Goal: Task Accomplishment & Management: Manage account settings

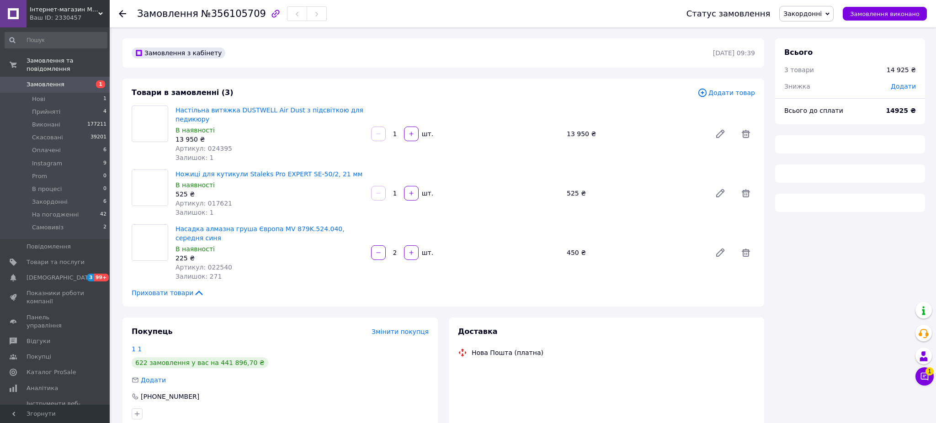
type input "16851"
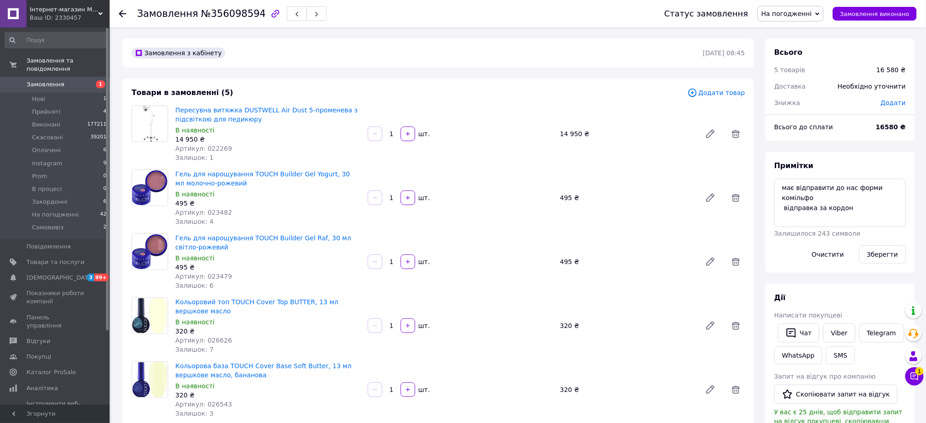
drag, startPoint x: 502, startPoint y: 31, endPoint x: 539, endPoint y: 3, distance: 47.1
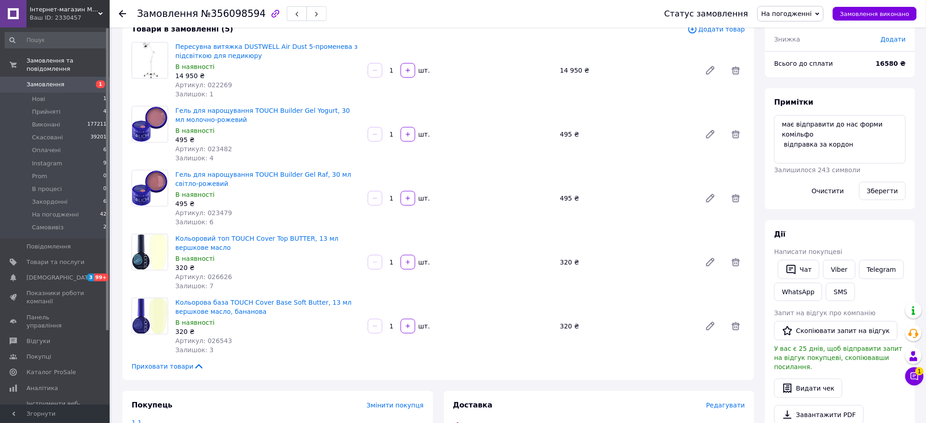
scroll to position [101, 0]
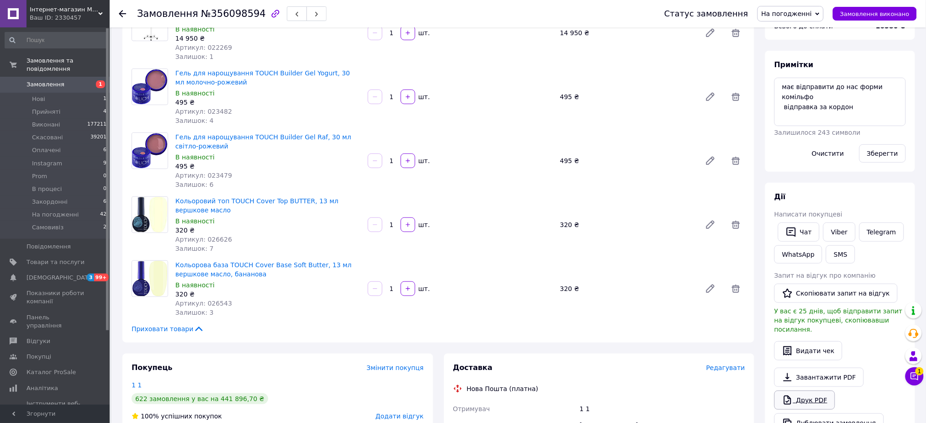
click at [789, 397] on link "Друк PDF" at bounding box center [804, 400] width 61 height 19
drag, startPoint x: 850, startPoint y: 86, endPoint x: 773, endPoint y: 91, distance: 76.9
click at [775, 92] on textarea "має відправити до нас форми комільфо відправка за кордон" at bounding box center [840, 102] width 132 height 48
click at [894, 97] on textarea "має відправити до нас форми комільфо відправка за кордон" at bounding box center [840, 102] width 132 height 48
drag, startPoint x: 848, startPoint y: 86, endPoint x: 779, endPoint y: 88, distance: 69.0
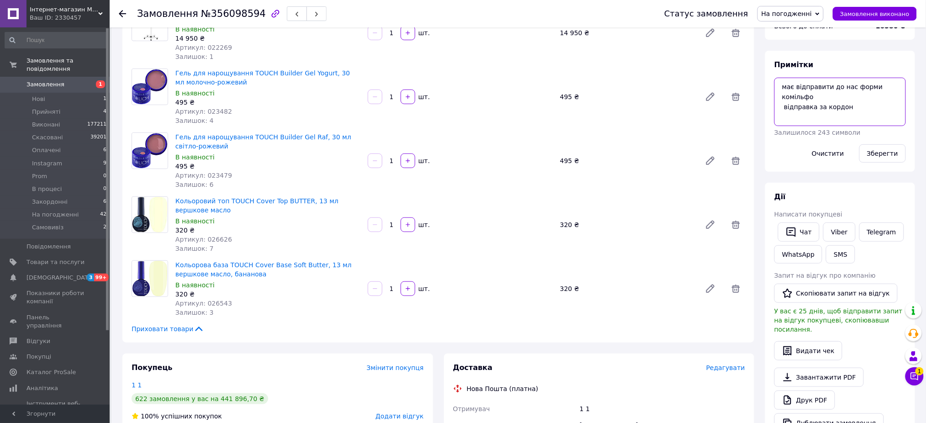
click at [779, 88] on textarea "має відправити до нас форми комільфо відправка за кордон" at bounding box center [840, 102] width 132 height 48
click at [879, 91] on textarea "додати форми комільфо відправка за кордон" at bounding box center [840, 102] width 132 height 48
type textarea "додати форми комільфо, отримали поштою відправка за кордон"
click at [883, 154] on button "Зберегти" at bounding box center [882, 153] width 47 height 18
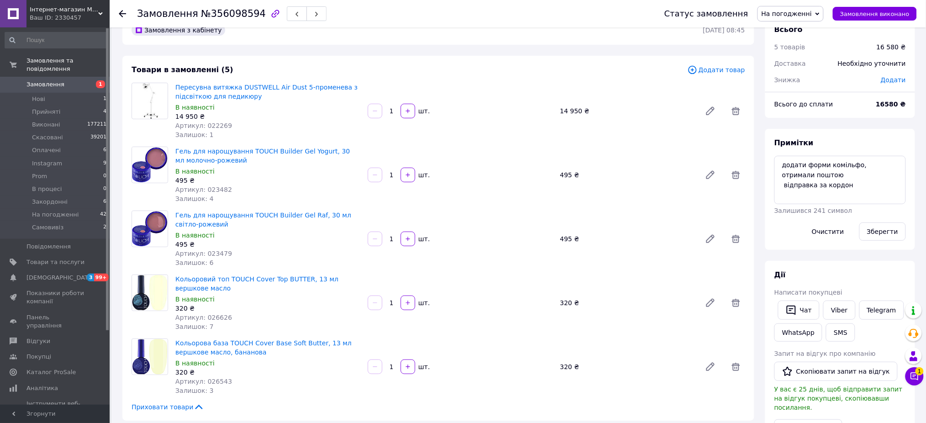
scroll to position [0, 0]
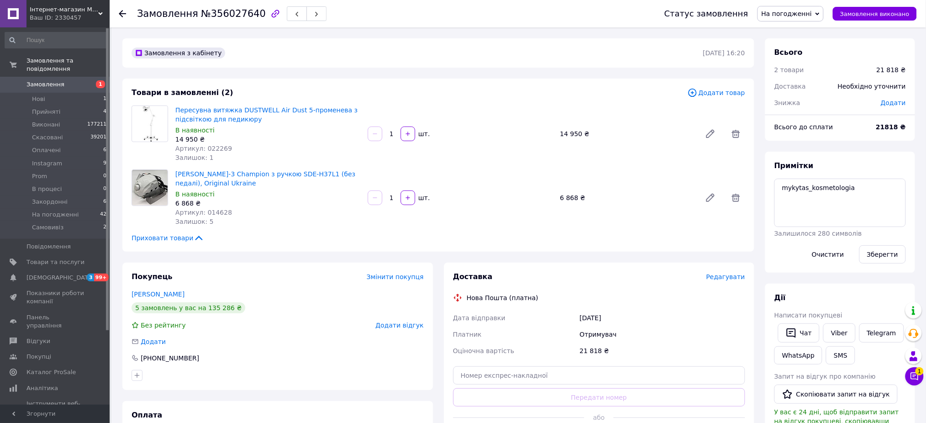
click at [85, 80] on span "1" at bounding box center [97, 84] width 25 height 8
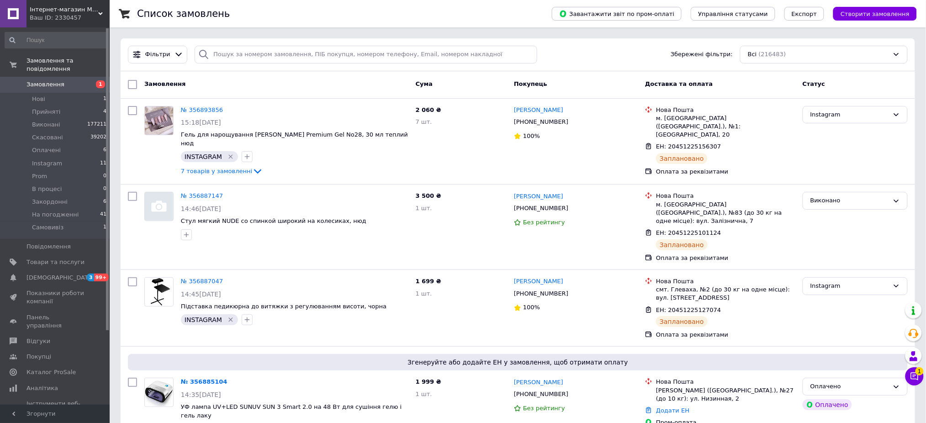
click at [857, 18] on button "Створити замовлення" at bounding box center [875, 14] width 84 height 14
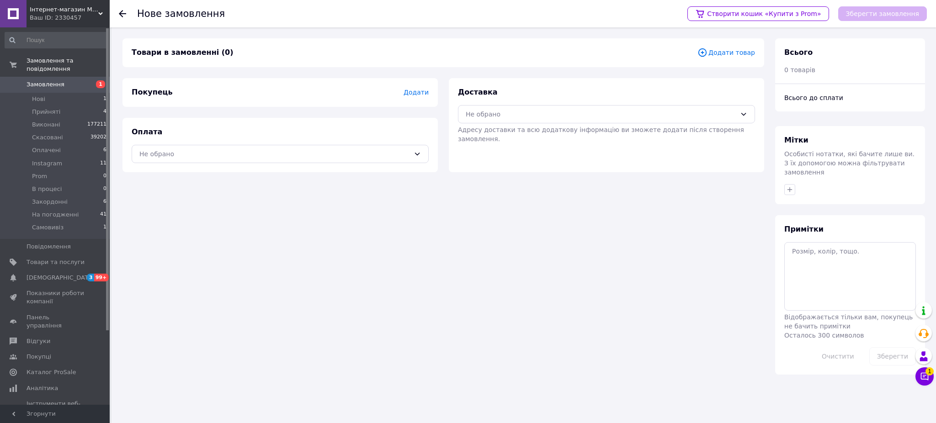
click at [721, 54] on span "Додати товар" at bounding box center [726, 53] width 58 height 10
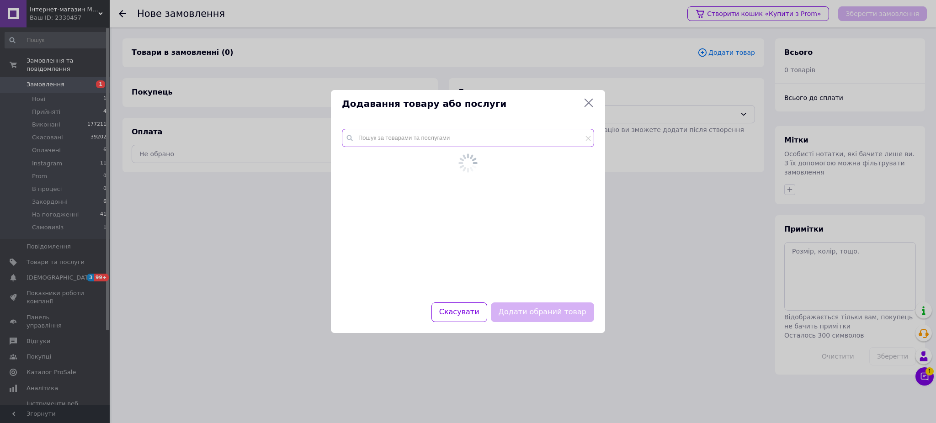
click at [522, 145] on input "text" at bounding box center [468, 138] width 252 height 18
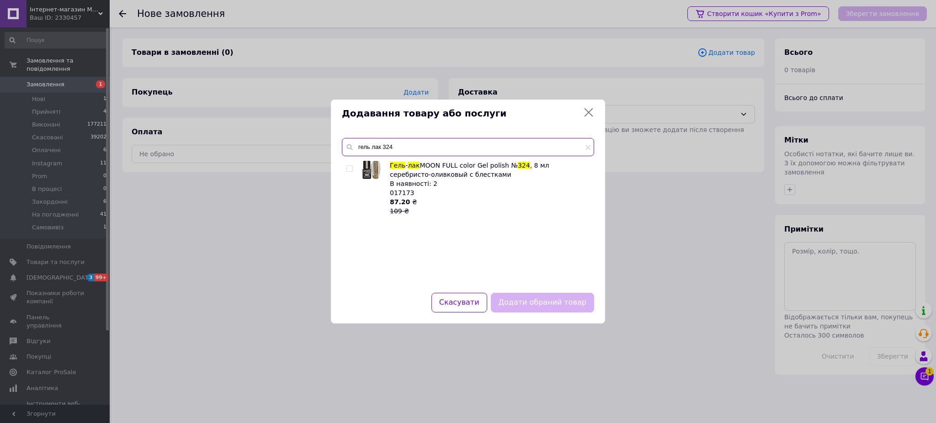
type input "гель лак 324"
drag, startPoint x: 350, startPoint y: 169, endPoint x: 381, endPoint y: 153, distance: 34.3
click at [350, 169] on input "checkbox" at bounding box center [349, 169] width 6 height 6
checkbox input "true"
click at [399, 148] on input "гель лак 324" at bounding box center [468, 147] width 252 height 18
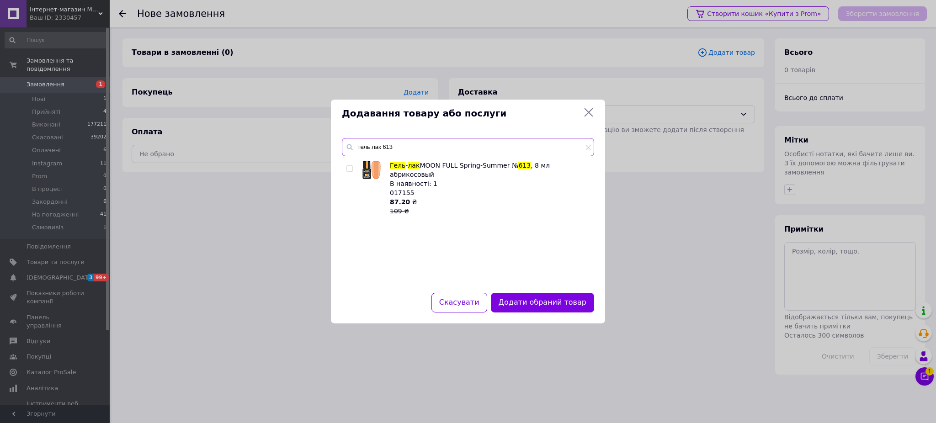
type input "гель лак 613"
click at [349, 166] on input "checkbox" at bounding box center [349, 169] width 6 height 6
checkbox input "true"
click at [412, 147] on input "гель лак 613" at bounding box center [468, 147] width 252 height 18
type input "гель лак 626"
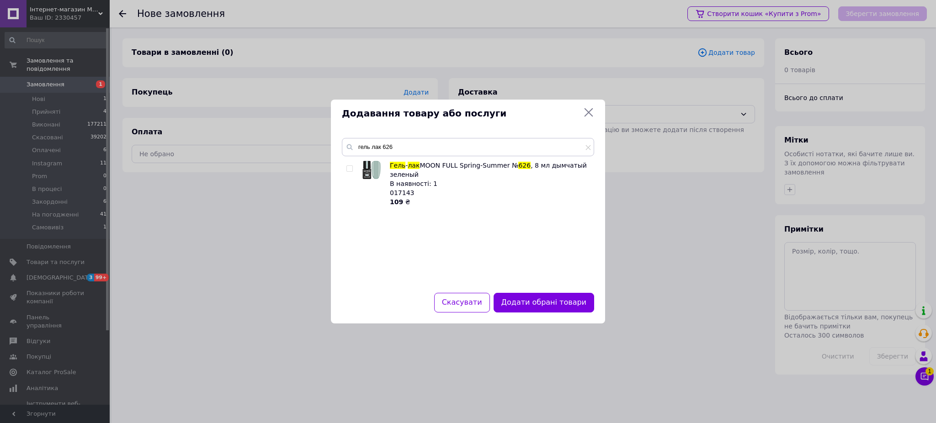
click at [350, 170] on input "checkbox" at bounding box center [349, 169] width 6 height 6
checkbox input "true"
drag, startPoint x: 400, startPoint y: 149, endPoint x: 356, endPoint y: 152, distance: 43.9
click at [356, 152] on input "гель лак 626" at bounding box center [468, 147] width 252 height 18
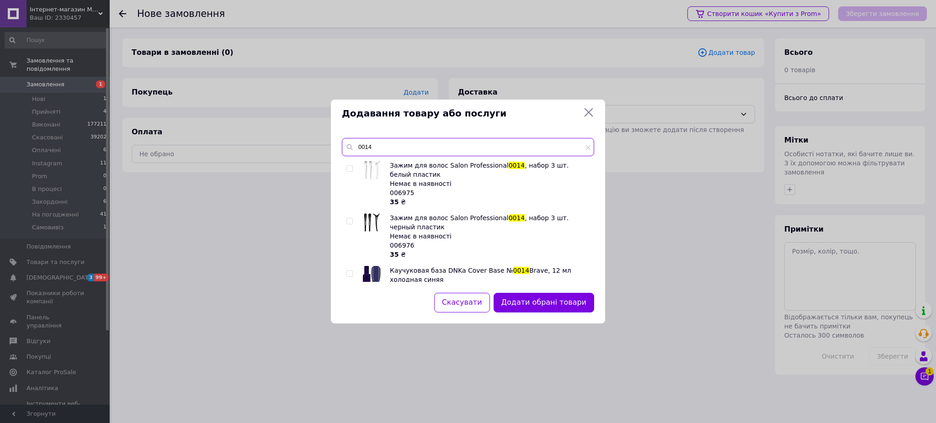
type input "0014"
click at [350, 274] on input "checkbox" at bounding box center [349, 274] width 6 height 6
checkbox input "true"
drag, startPoint x: 349, startPoint y: 147, endPoint x: 339, endPoint y: 149, distance: 10.3
click at [340, 149] on div "0014 Зажим для волос Salon Professional 0014 , набор 3 шт. белый пластик Немає …" at bounding box center [468, 210] width 274 height 166
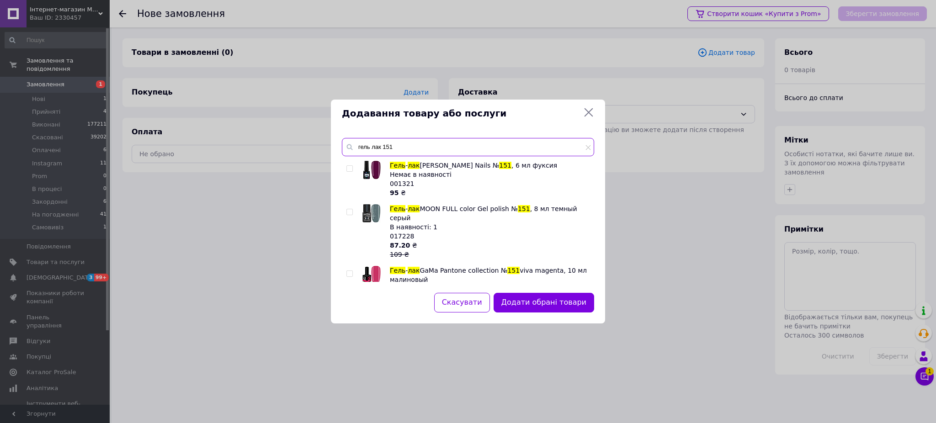
type input "гель лак 151"
click at [351, 209] on span at bounding box center [349, 212] width 6 height 6
click at [351, 209] on input "checkbox" at bounding box center [349, 212] width 6 height 6
checkbox input "true"
drag, startPoint x: 395, startPoint y: 152, endPoint x: 354, endPoint y: 152, distance: 40.7
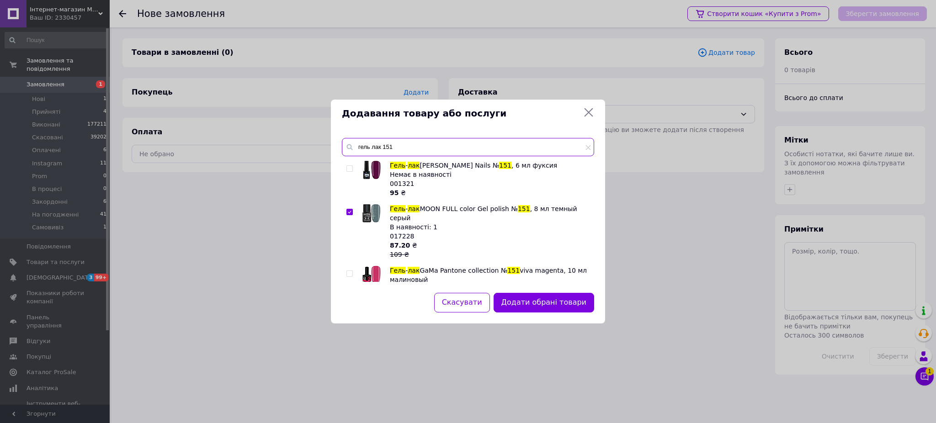
click at [354, 152] on input "гель лак 151" at bounding box center [468, 147] width 252 height 18
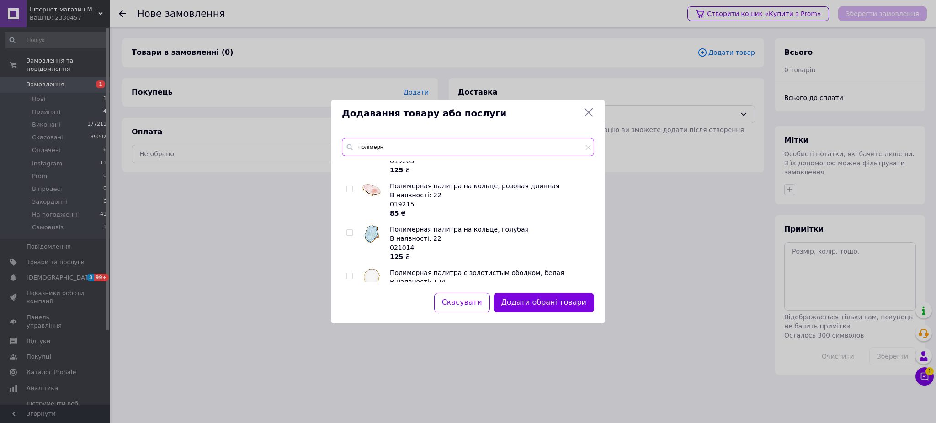
scroll to position [142, 0]
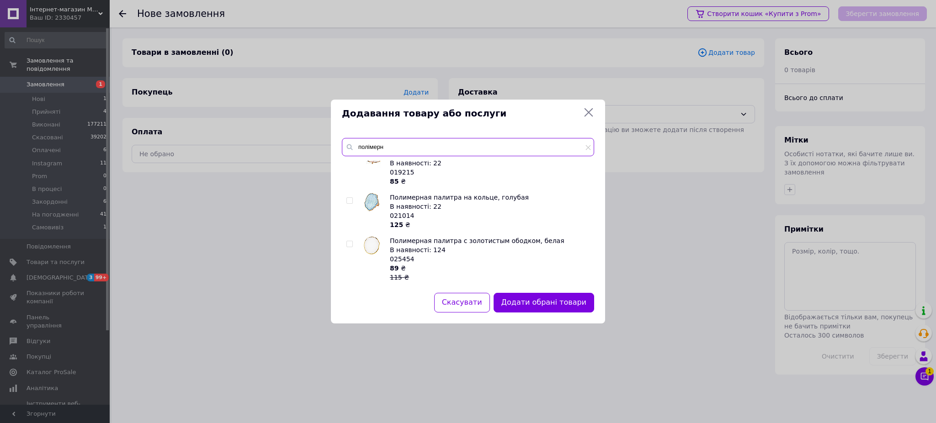
type input "полімерн"
click at [349, 244] on input "checkbox" at bounding box center [349, 244] width 6 height 6
checkbox input "true"
click at [584, 300] on button "Додати обрані товари" at bounding box center [543, 303] width 100 height 20
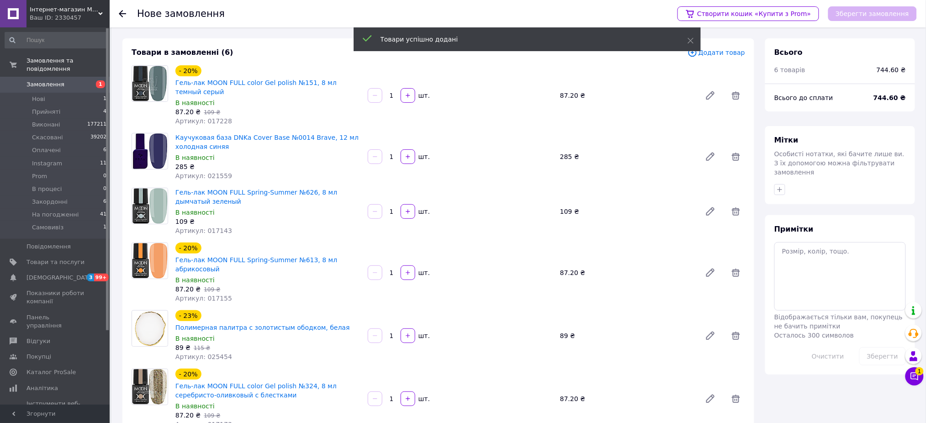
click at [713, 56] on span "Додати товар" at bounding box center [717, 53] width 58 height 10
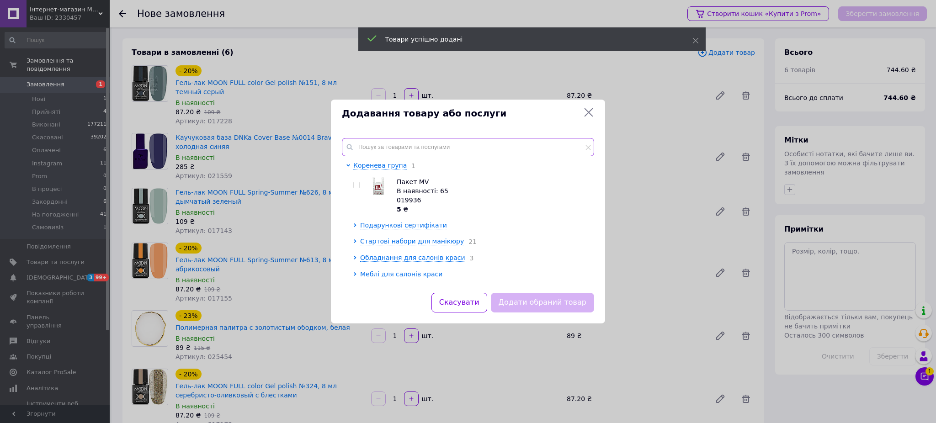
click at [501, 143] on input "text" at bounding box center [468, 147] width 252 height 18
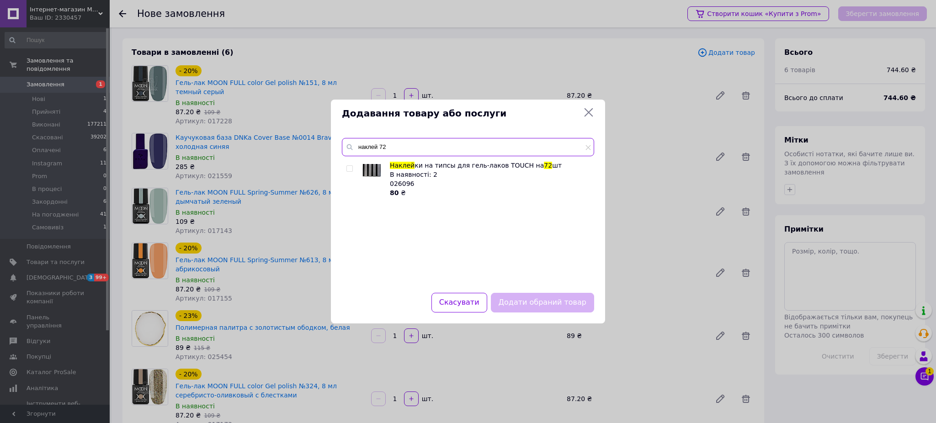
type input "наклей 72"
click at [350, 169] on input "checkbox" at bounding box center [349, 169] width 6 height 6
checkbox input "true"
drag, startPoint x: 539, startPoint y: 300, endPoint x: 564, endPoint y: 285, distance: 29.3
click at [540, 300] on button "Додати обраний товар" at bounding box center [542, 303] width 103 height 20
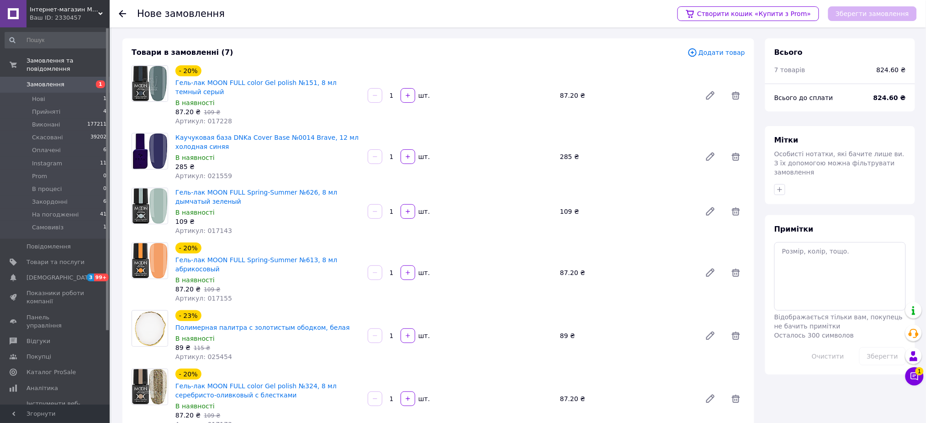
click at [722, 52] on span "Додати товар" at bounding box center [717, 53] width 58 height 10
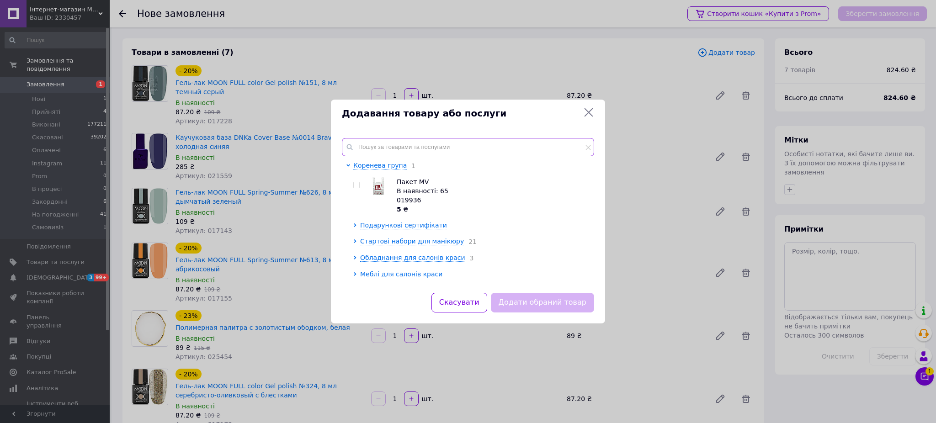
click at [482, 141] on input "text" at bounding box center [468, 147] width 252 height 18
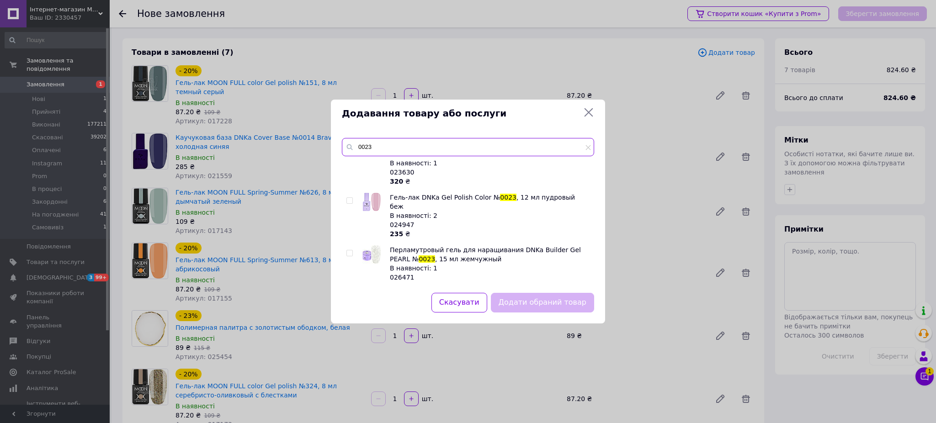
scroll to position [0, 0]
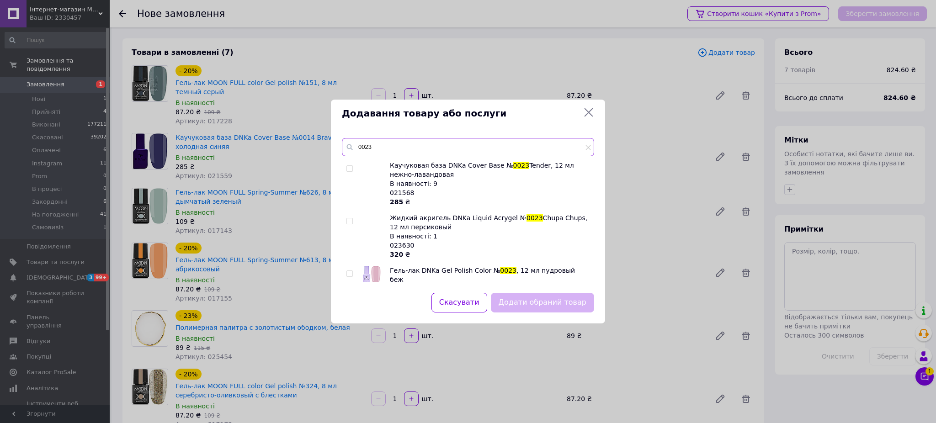
type input "0023"
click at [349, 168] on input "checkbox" at bounding box center [349, 169] width 6 height 6
checkbox input "true"
drag, startPoint x: 386, startPoint y: 149, endPoint x: 357, endPoint y: 147, distance: 28.8
click at [355, 148] on input "0023" at bounding box center [468, 147] width 252 height 18
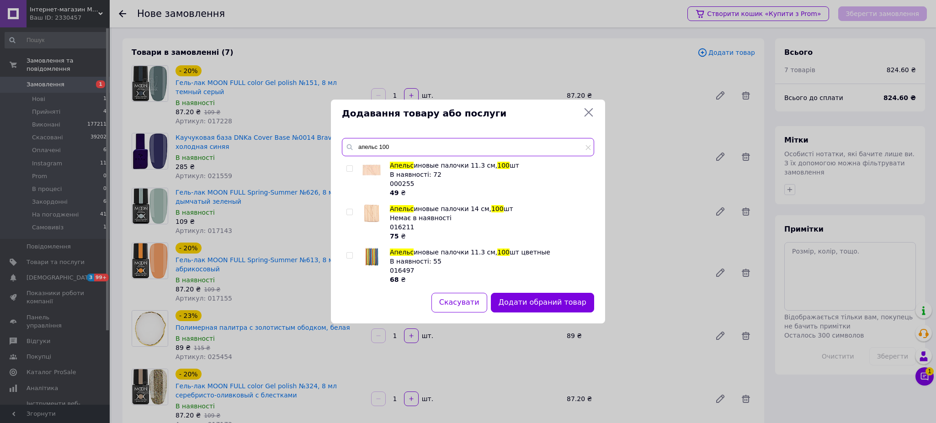
type input "апельс 100"
click at [349, 167] on input "checkbox" at bounding box center [349, 169] width 6 height 6
checkbox input "true"
click at [546, 303] on button "Додати обрані товари" at bounding box center [543, 303] width 100 height 20
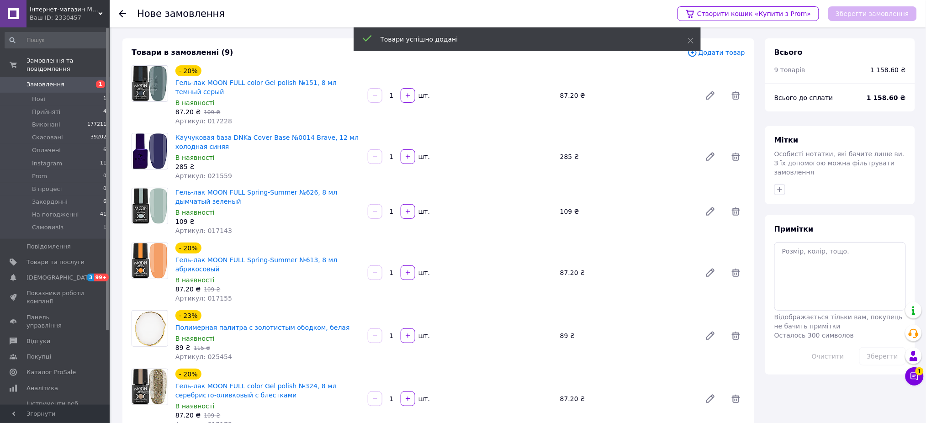
click at [739, 52] on span "Додати товар" at bounding box center [717, 53] width 58 height 10
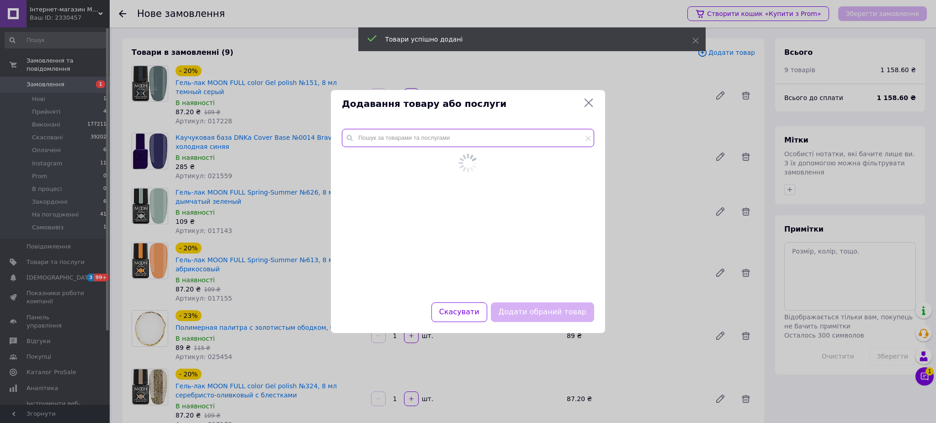
click at [492, 145] on input "text" at bounding box center [468, 138] width 252 height 18
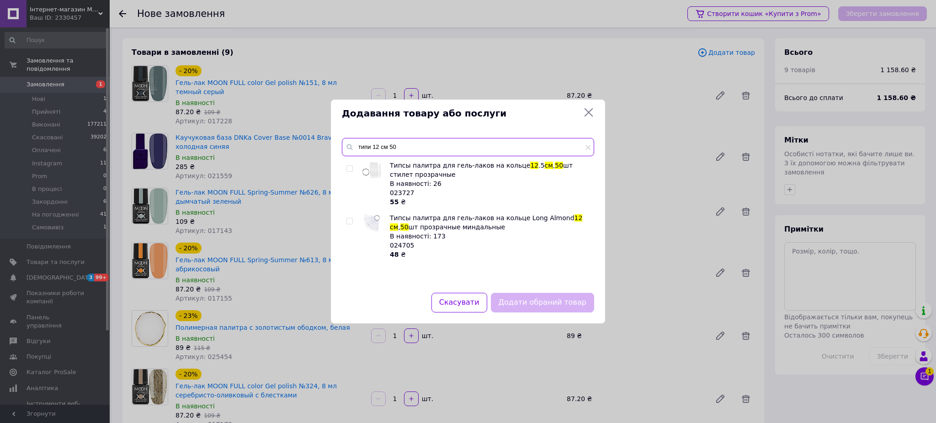
type input "типи 12 см 50"
click at [348, 224] on input "checkbox" at bounding box center [349, 221] width 6 height 6
checkbox input "true"
drag, startPoint x: 388, startPoint y: 143, endPoint x: 349, endPoint y: 144, distance: 39.3
click at [347, 143] on div "типи 12 см 50" at bounding box center [468, 147] width 252 height 18
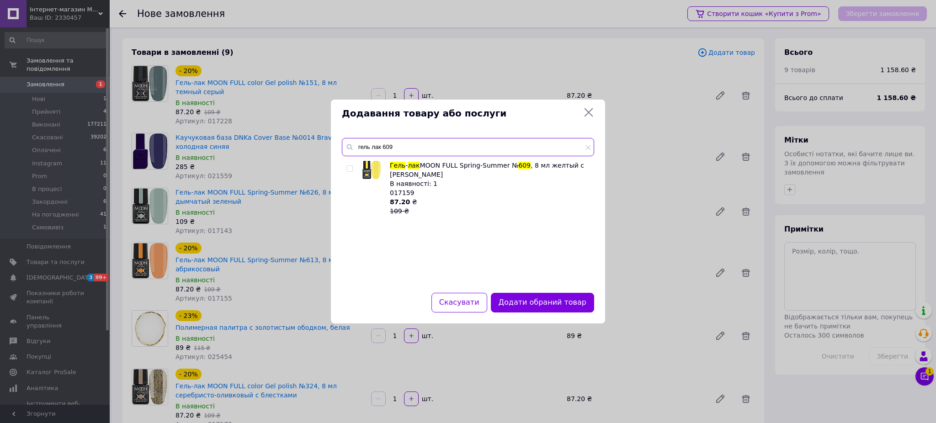
type input "гель лак 609"
click at [348, 169] on input "checkbox" at bounding box center [349, 169] width 6 height 6
checkbox input "true"
click at [419, 149] on input "гель лак 609" at bounding box center [468, 147] width 252 height 18
type input "гель лак 660"
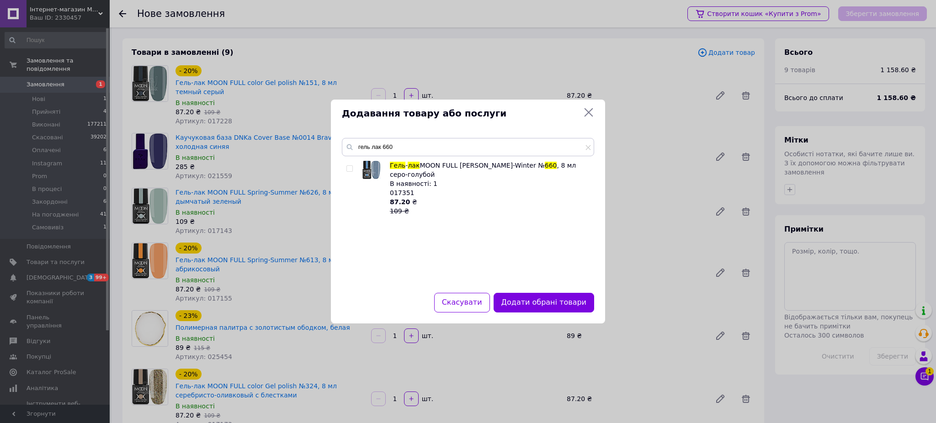
click at [348, 171] on input "checkbox" at bounding box center [349, 169] width 6 height 6
checkbox input "true"
drag, startPoint x: 420, startPoint y: 146, endPoint x: 353, endPoint y: 148, distance: 67.2
click at [353, 148] on div "гель лак 660" at bounding box center [468, 147] width 252 height 18
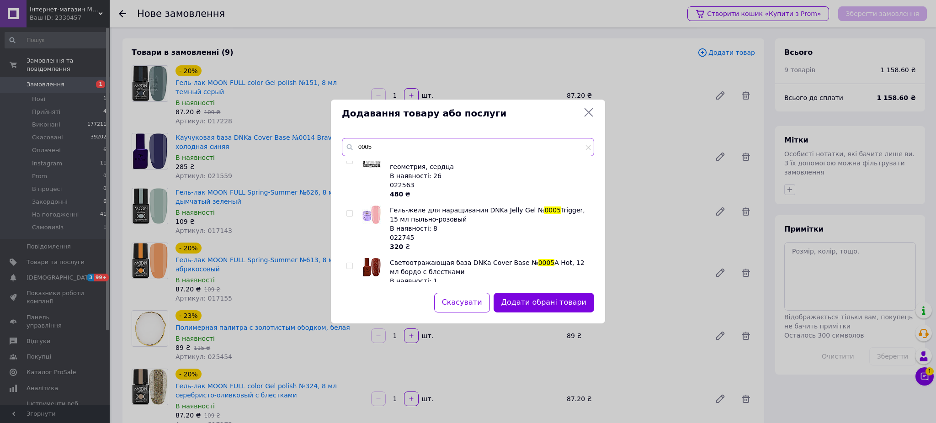
scroll to position [1143, 0]
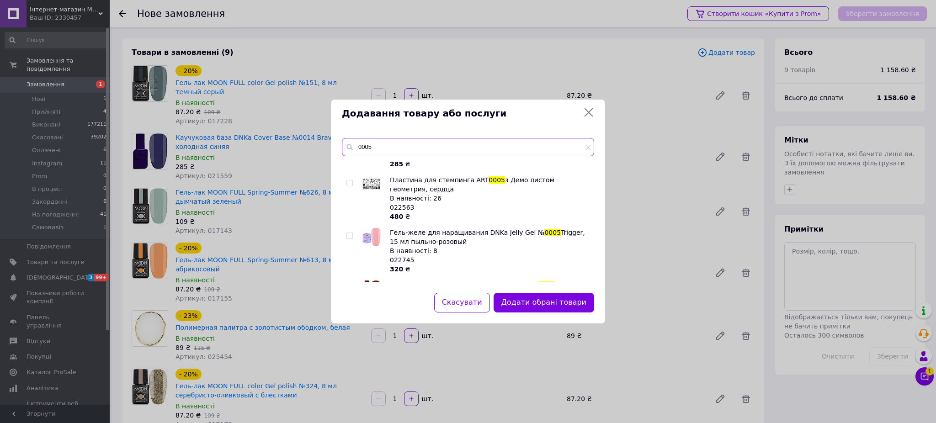
type input "0005"
click at [351, 286] on input "checkbox" at bounding box center [349, 289] width 6 height 6
checkbox input "false"
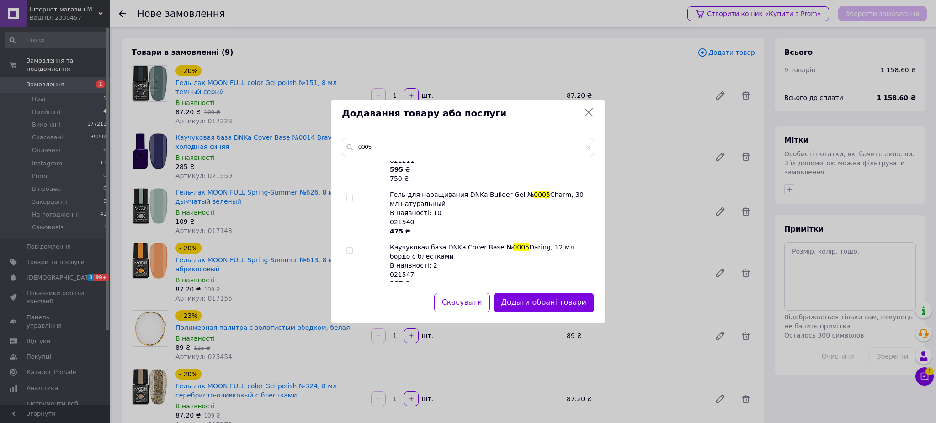
scroll to position [1042, 0]
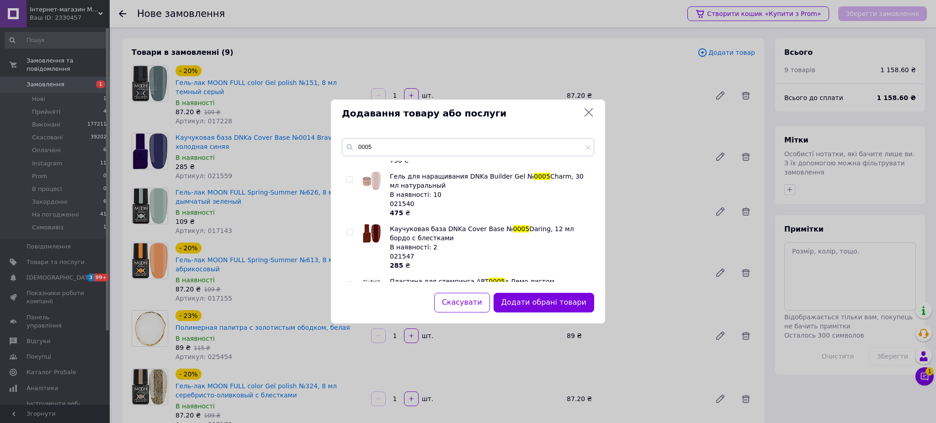
click at [349, 229] on input "checkbox" at bounding box center [349, 232] width 6 height 6
checkbox input "true"
click at [553, 305] on button "Додати обрані товари" at bounding box center [543, 303] width 100 height 20
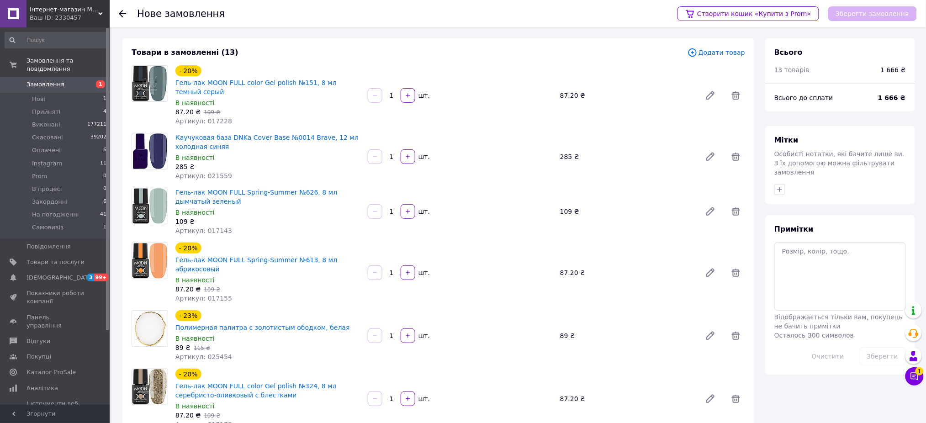
click at [729, 52] on span "Додати товар" at bounding box center [717, 53] width 58 height 10
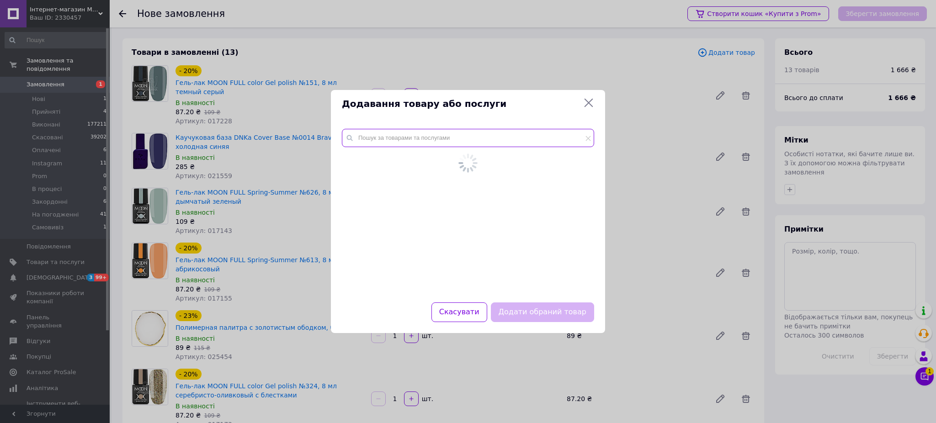
click at [508, 143] on input "text" at bounding box center [468, 138] width 252 height 18
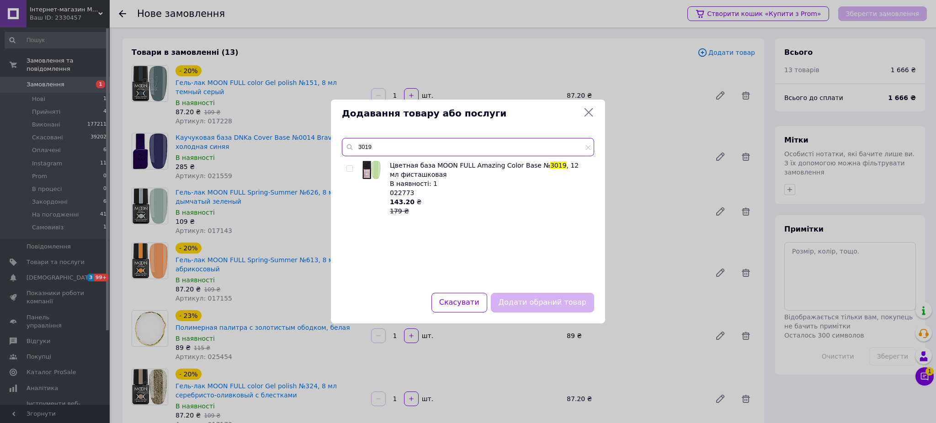
type input "3019"
click at [349, 166] on input "checkbox" at bounding box center [349, 169] width 6 height 6
checkbox input "true"
drag, startPoint x: 389, startPoint y: 148, endPoint x: 355, endPoint y: 148, distance: 33.4
click at [355, 148] on input "3019" at bounding box center [468, 147] width 252 height 18
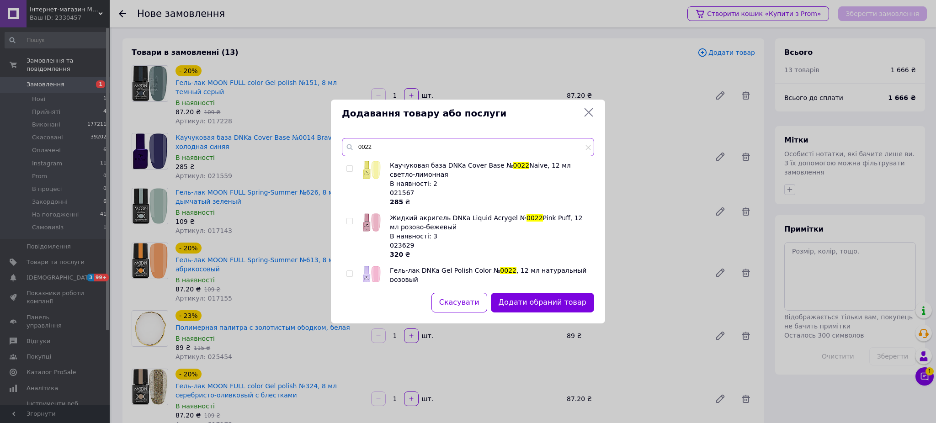
type input "0022"
click at [350, 168] on input "checkbox" at bounding box center [349, 169] width 6 height 6
checkbox input "true"
drag, startPoint x: 391, startPoint y: 153, endPoint x: 354, endPoint y: 153, distance: 37.0
click at [354, 153] on input "0022" at bounding box center [468, 147] width 252 height 18
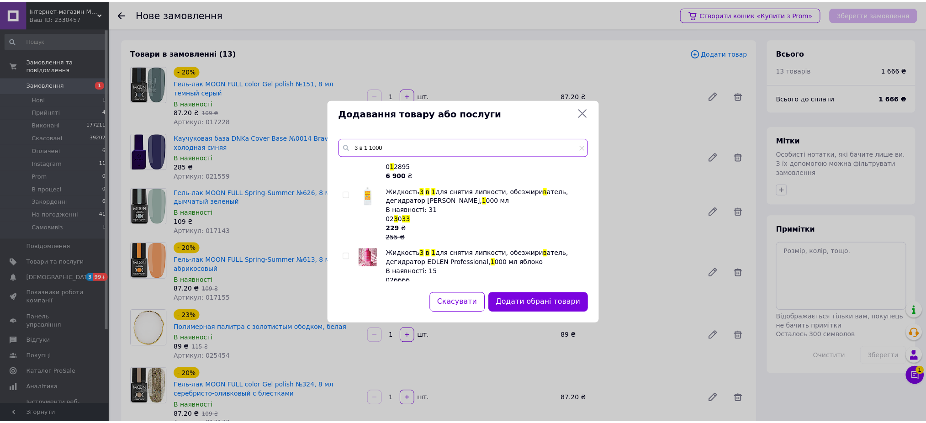
scroll to position [101, 0]
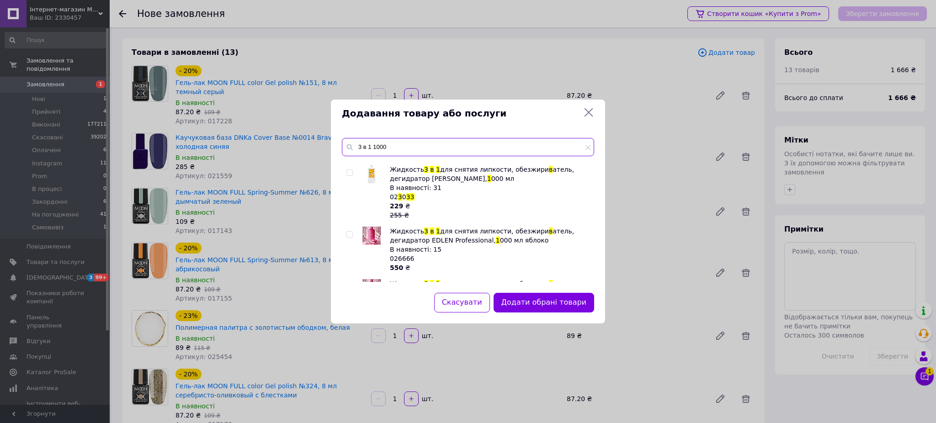
type input "3 в 1 1000"
click at [350, 173] on input "checkbox" at bounding box center [349, 173] width 6 height 6
checkbox input "true"
click at [577, 303] on button "Додати обрані товари" at bounding box center [543, 303] width 100 height 20
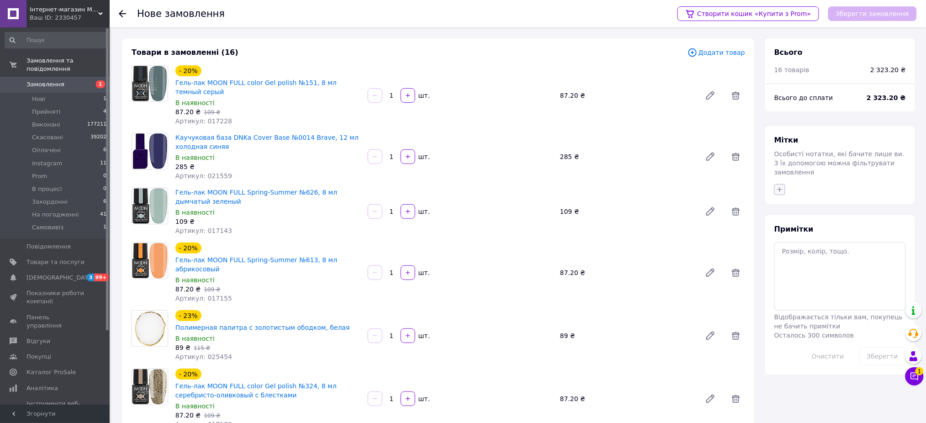
click at [778, 186] on icon "button" at bounding box center [779, 189] width 7 height 7
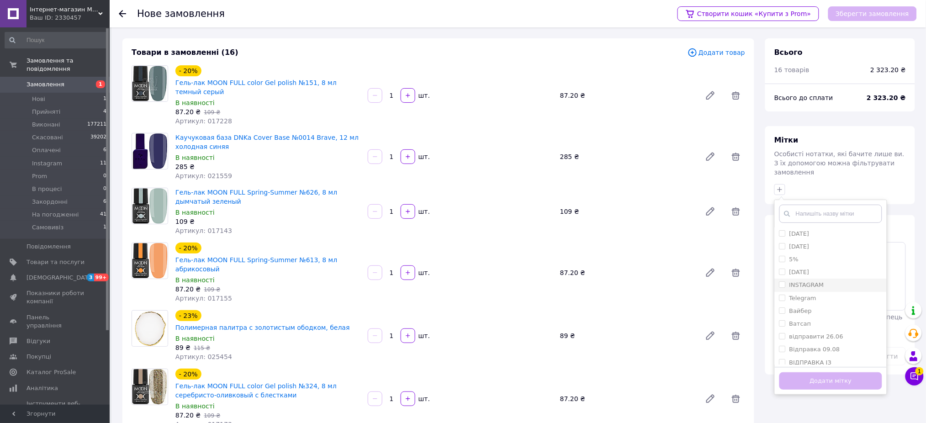
click at [816, 281] on label "INSTAGRAM" at bounding box center [806, 284] width 35 height 7
checkbox input "true"
click at [825, 375] on button "Додати мітку" at bounding box center [830, 381] width 103 height 18
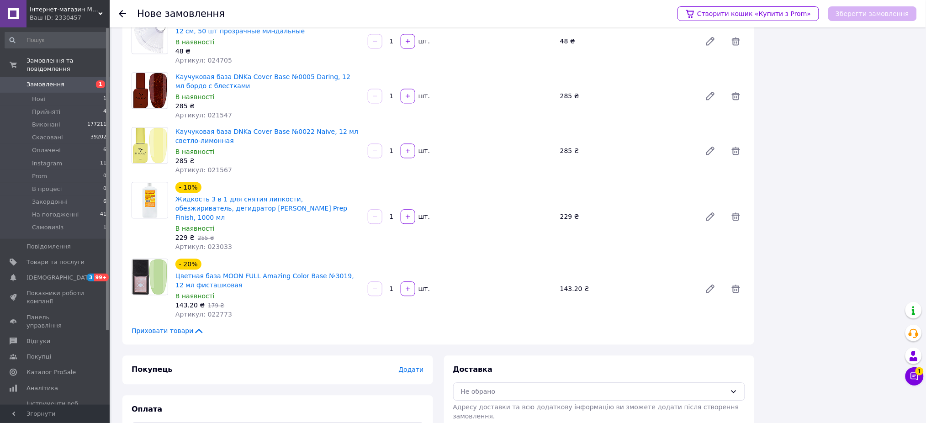
scroll to position [708, 0]
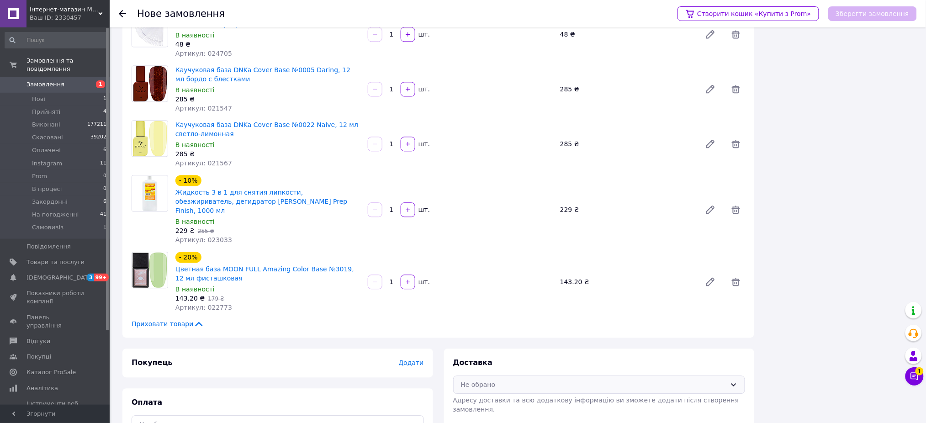
drag, startPoint x: 508, startPoint y: 357, endPoint x: 503, endPoint y: 363, distance: 7.4
click at [508, 380] on div "Не обрано" at bounding box center [594, 385] width 266 height 10
click at [492, 417] on div "Нова Пошта (платна)" at bounding box center [599, 422] width 280 height 10
click at [411, 415] on div "Не обрано" at bounding box center [278, 424] width 292 height 18
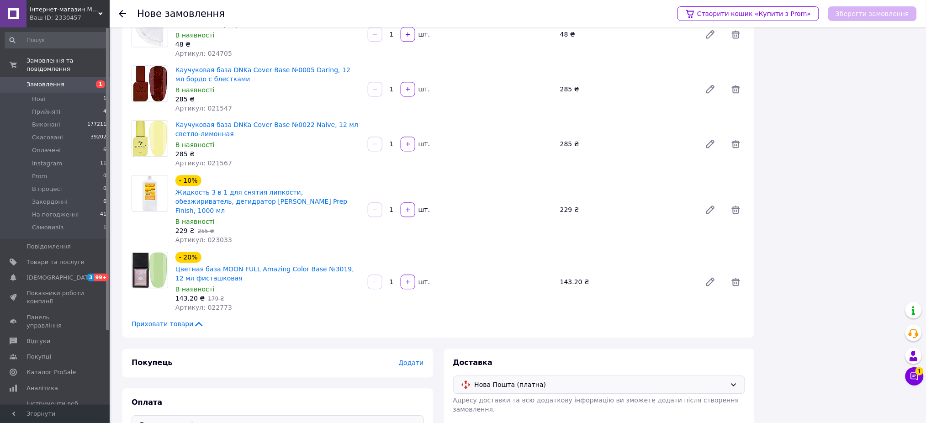
click at [406, 359] on span "Додати" at bounding box center [410, 362] width 25 height 7
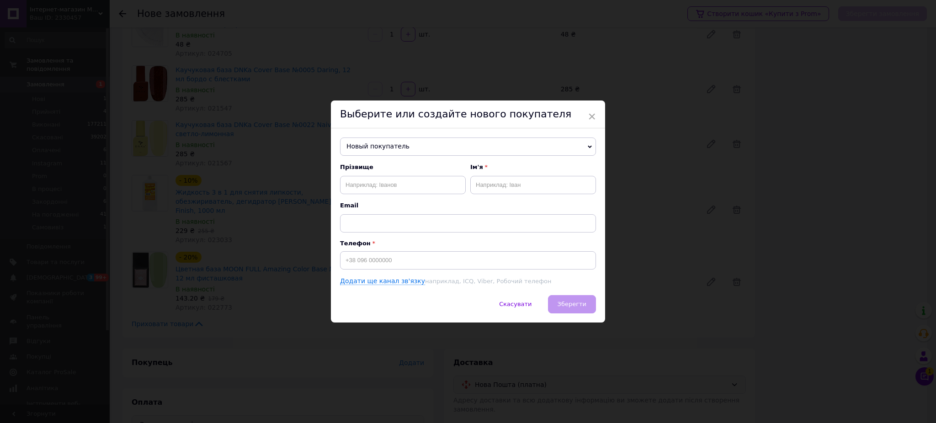
click at [368, 148] on span "Новый покупатель" at bounding box center [468, 147] width 256 height 18
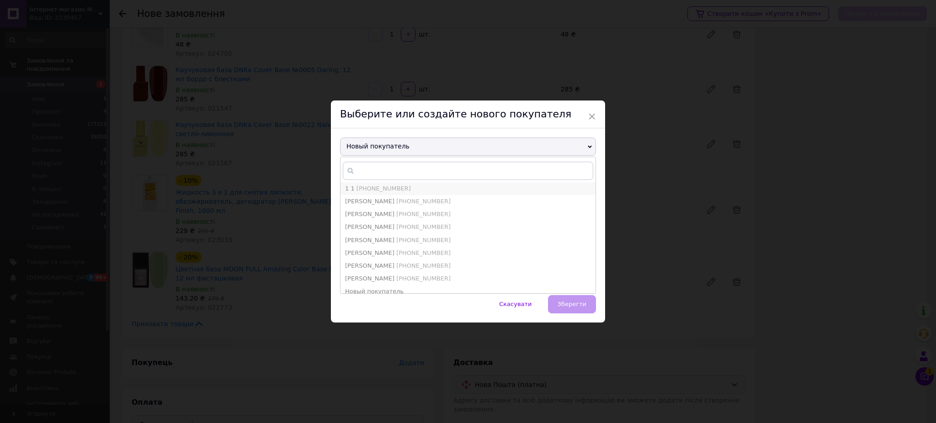
click at [379, 185] on span "[PHONE_NUMBER]" at bounding box center [383, 188] width 54 height 7
type input "1 1"
type input "[PHONE_NUMBER]"
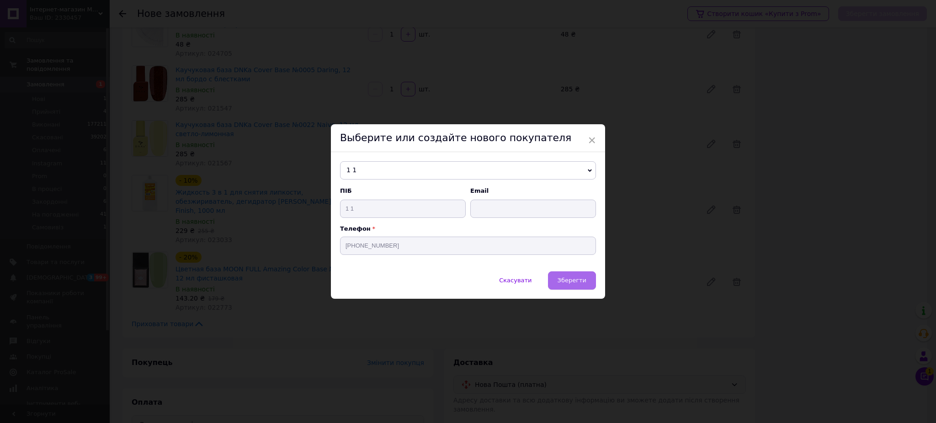
click at [567, 282] on span "Зберегти" at bounding box center [571, 280] width 29 height 7
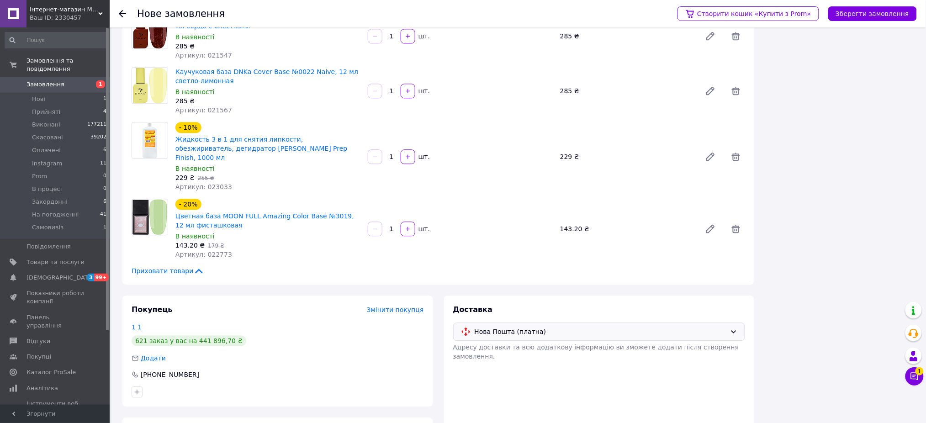
scroll to position [790, 0]
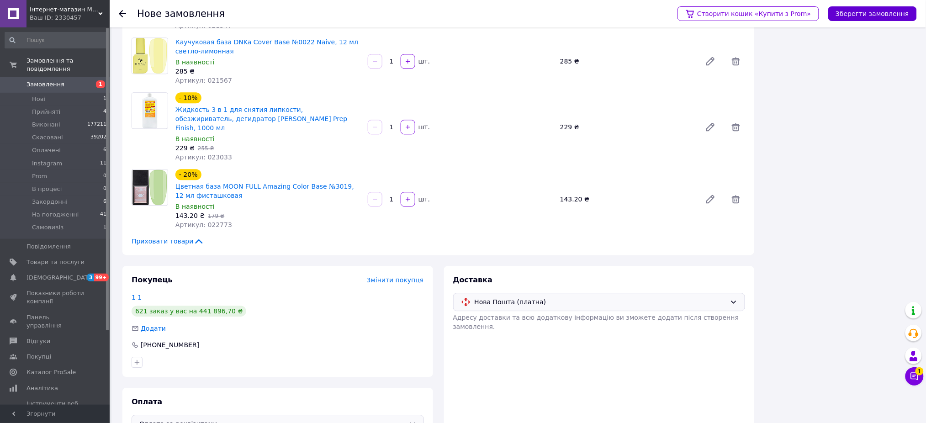
click at [865, 13] on button "Зберегти замовлення" at bounding box center [872, 13] width 89 height 15
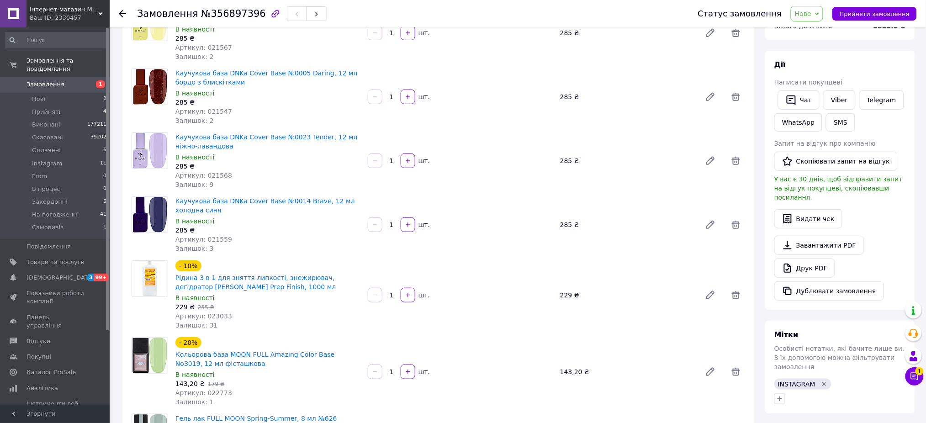
drag, startPoint x: 814, startPoint y: 13, endPoint x: 814, endPoint y: 18, distance: 5.0
click at [811, 12] on span "Нове" at bounding box center [803, 13] width 16 height 7
click at [816, 30] on li "Прийнято" at bounding box center [819, 32] width 56 height 14
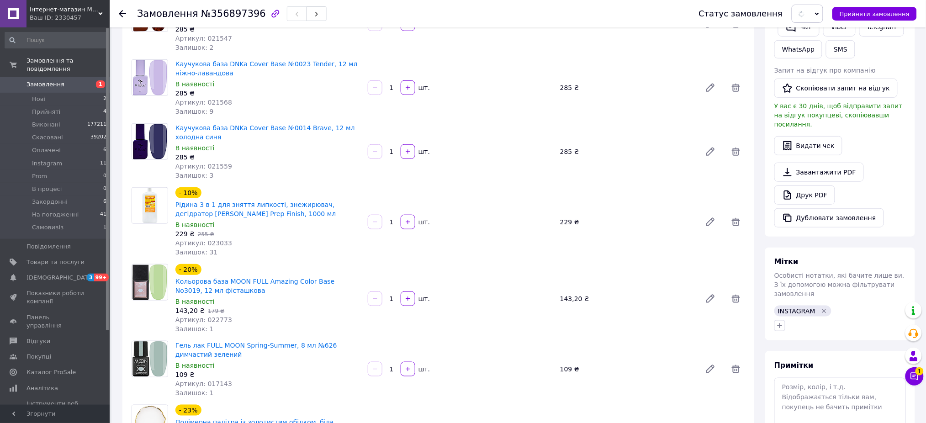
scroll to position [304, 0]
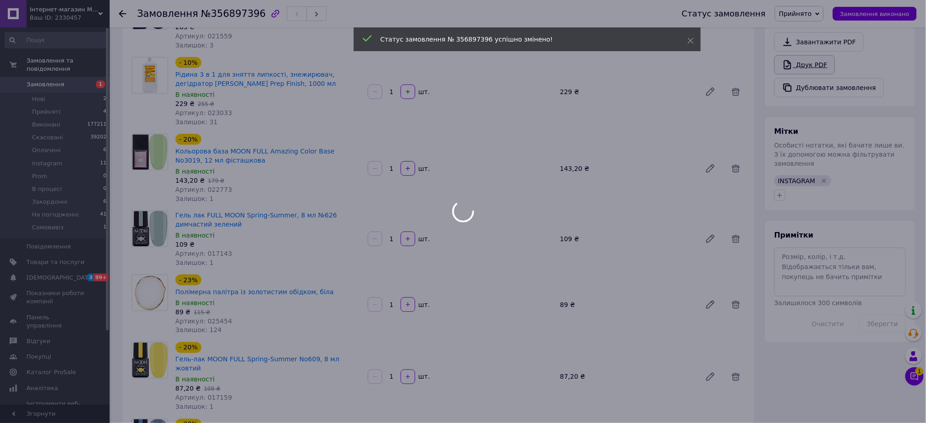
click at [799, 55] on link "Друк PDF" at bounding box center [804, 64] width 61 height 19
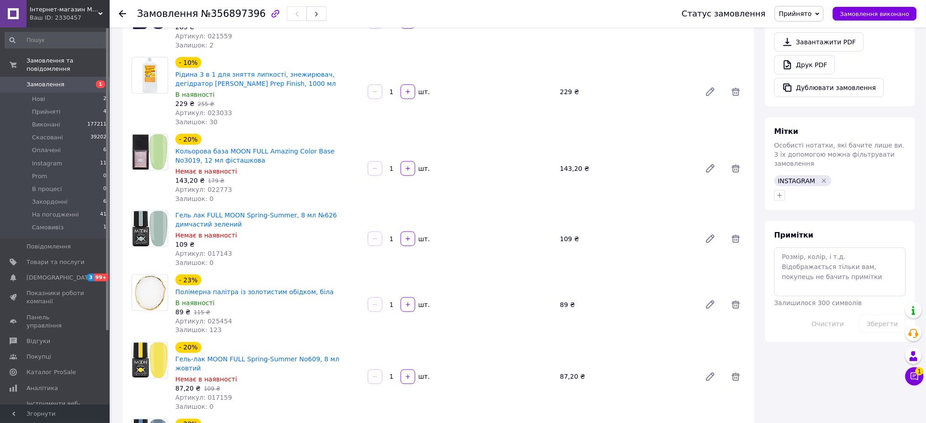
scroll to position [0, 0]
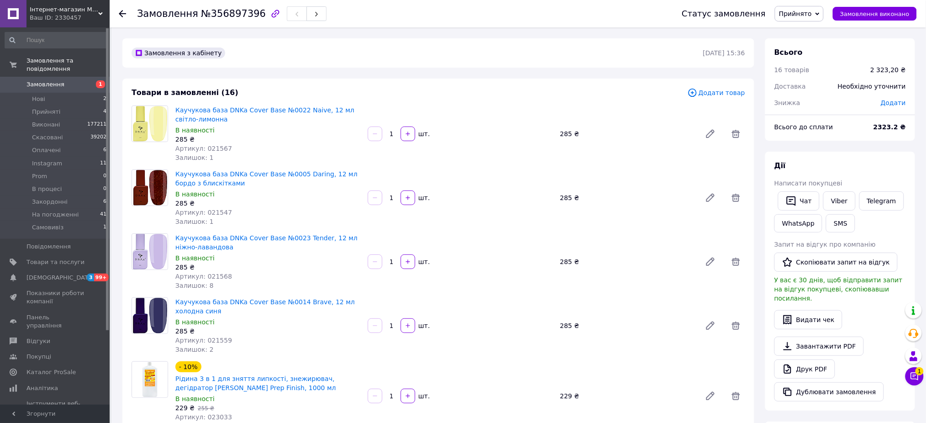
drag, startPoint x: 214, startPoint y: 21, endPoint x: 213, endPoint y: 15, distance: 6.9
click at [214, 21] on div "Замовлення №356897396" at bounding box center [400, 13] width 527 height 27
click at [212, 11] on span "№356897396" at bounding box center [233, 13] width 65 height 11
click at [211, 11] on span "№356897396" at bounding box center [233, 13] width 65 height 11
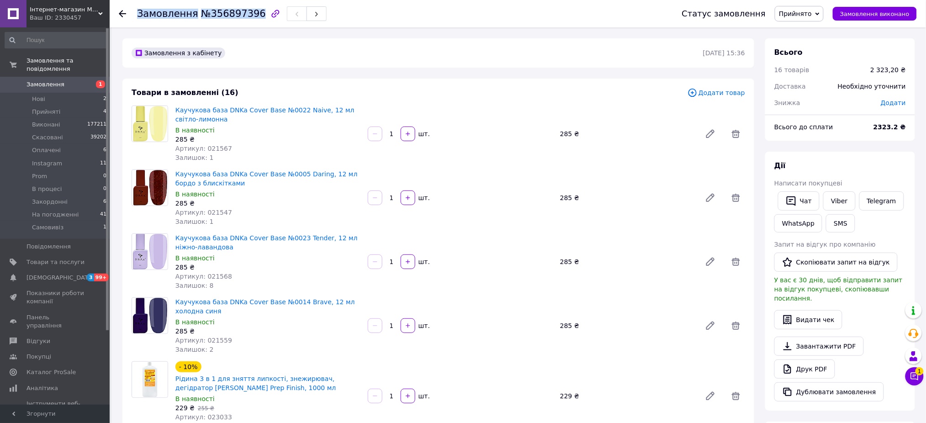
copy h1 "Замовлення №356897396"
click at [795, 17] on span "Прийнято" at bounding box center [795, 13] width 33 height 7
click at [809, 90] on li "На погодженні" at bounding box center [803, 91] width 56 height 14
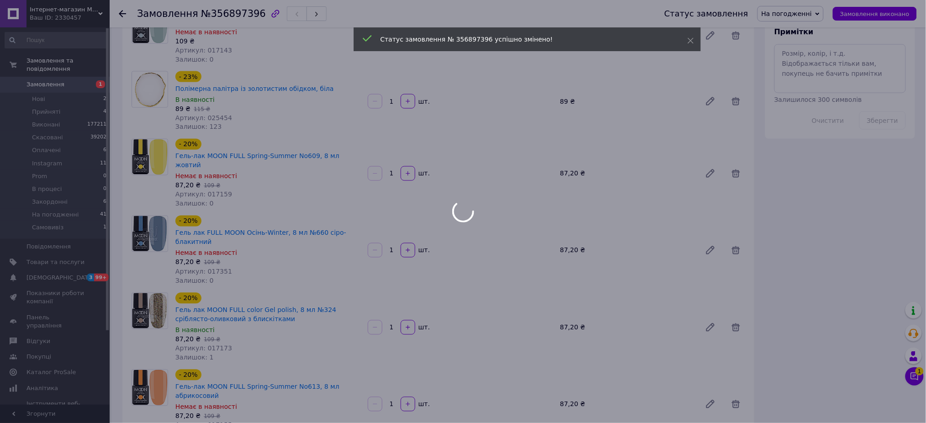
click at [802, 55] on div at bounding box center [463, 211] width 926 height 423
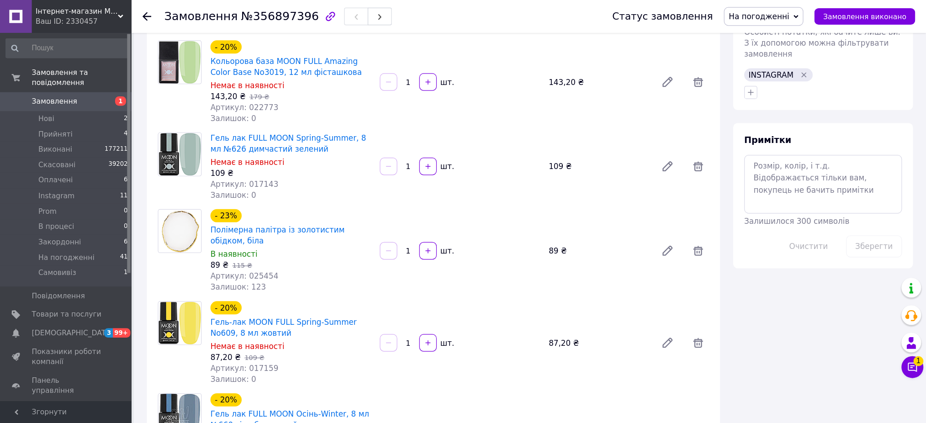
scroll to position [422, 0]
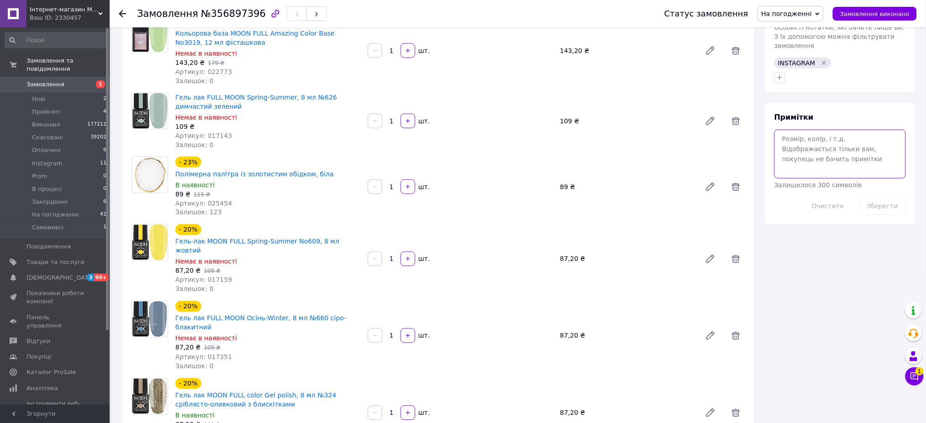
click at [791, 130] on textarea at bounding box center [840, 154] width 132 height 48
paste textarea "zheleva_g_d"
type textarea "zheleva_g_d"
click at [883, 197] on button "Зберегти" at bounding box center [882, 206] width 47 height 18
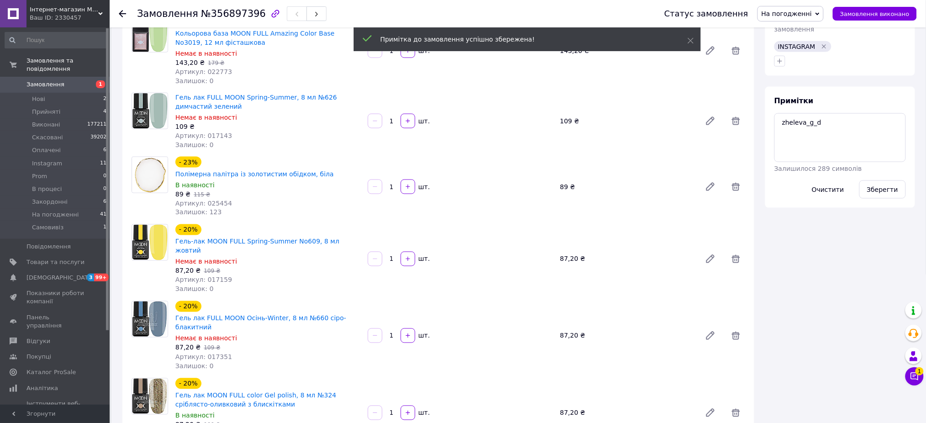
scroll to position [0, 0]
